Goal: Navigation & Orientation: Find specific page/section

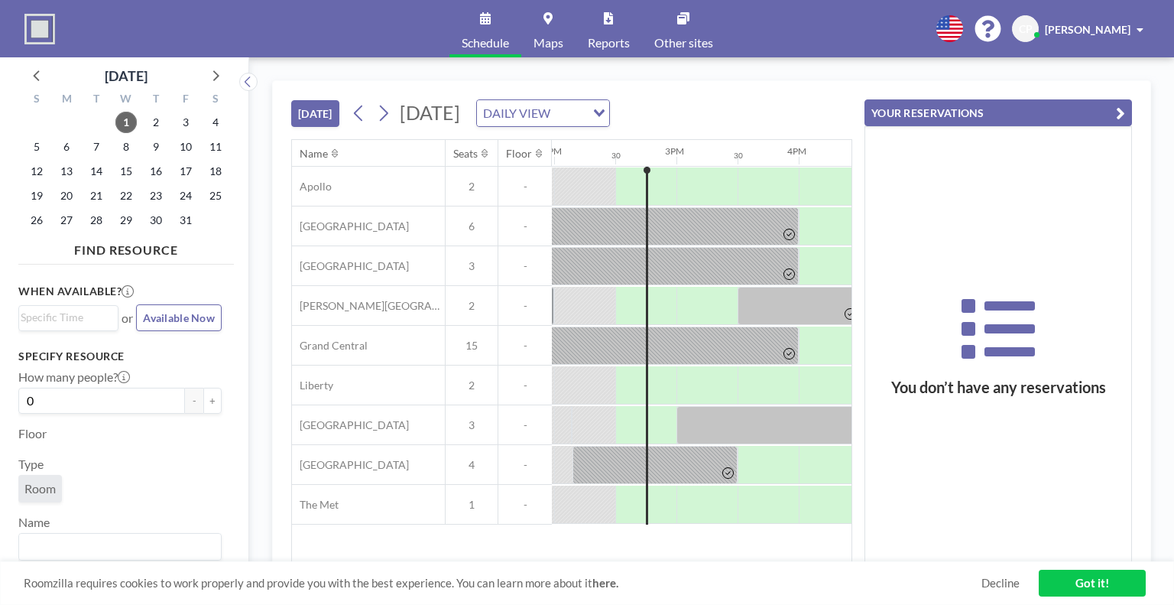
scroll to position [0, 1713]
click at [1051, 107] on button "YOUR RESERVATIONS" at bounding box center [999, 112] width 268 height 27
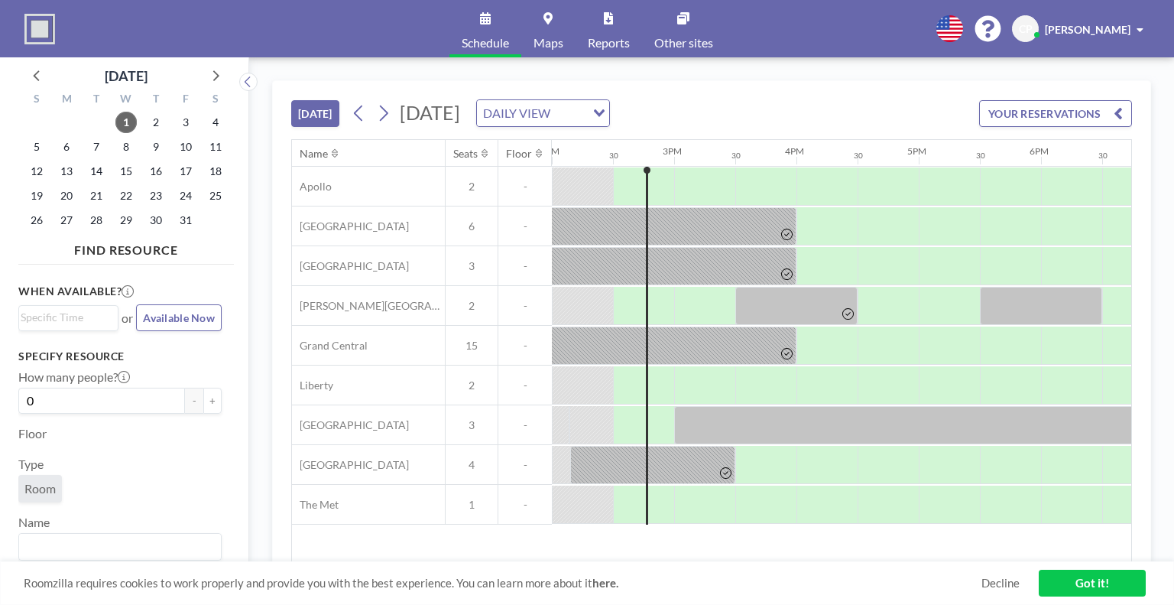
click at [1057, 577] on link "Got it!" at bounding box center [1092, 583] width 107 height 27
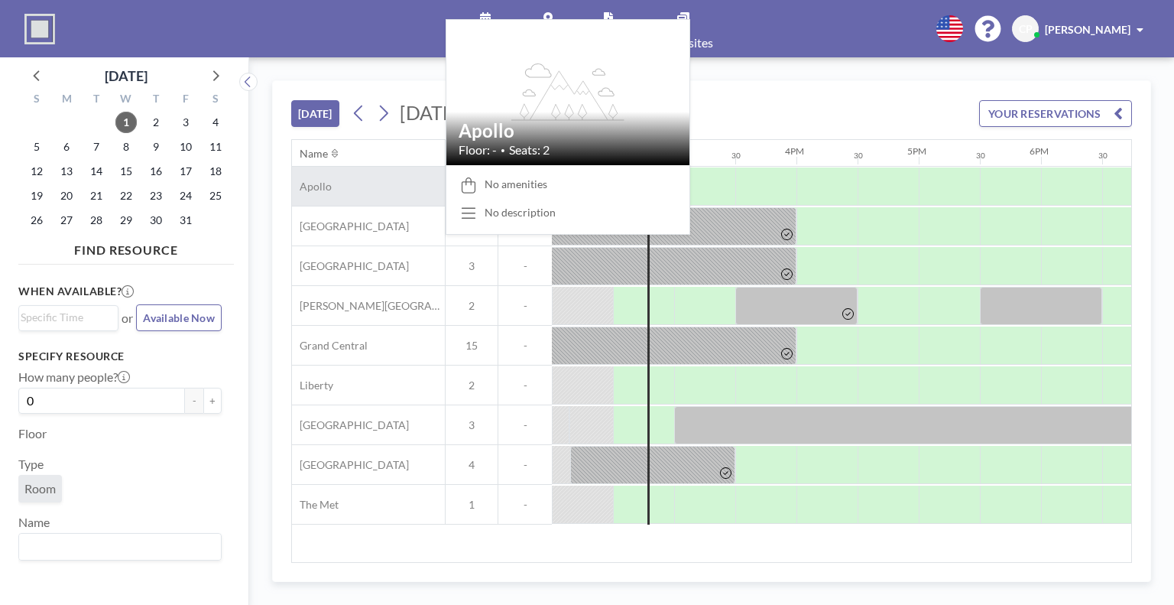
click at [347, 197] on div "Apollo" at bounding box center [368, 186] width 153 height 39
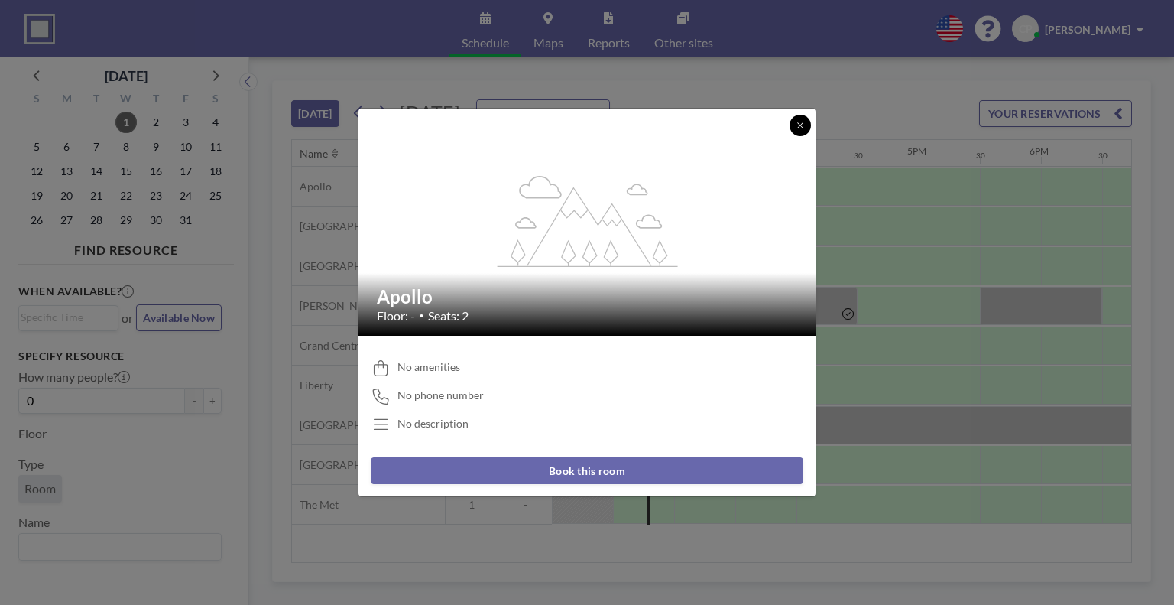
click at [794, 128] on button at bounding box center [800, 125] width 21 height 21
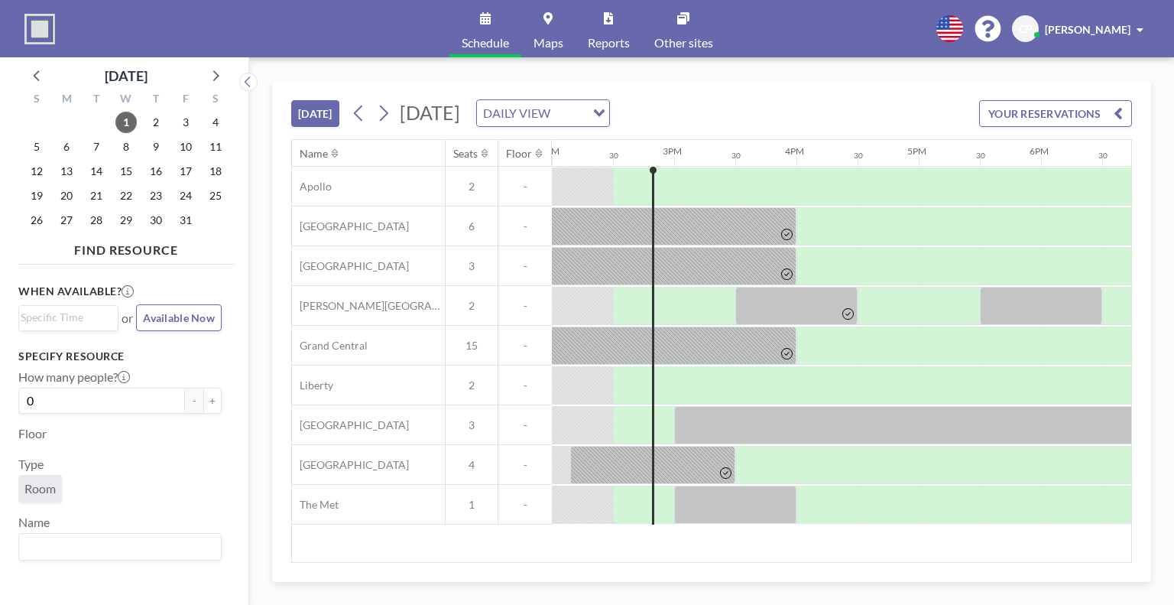
click at [560, 42] on span "Maps" at bounding box center [549, 43] width 30 height 12
